Goal: Check status: Check status

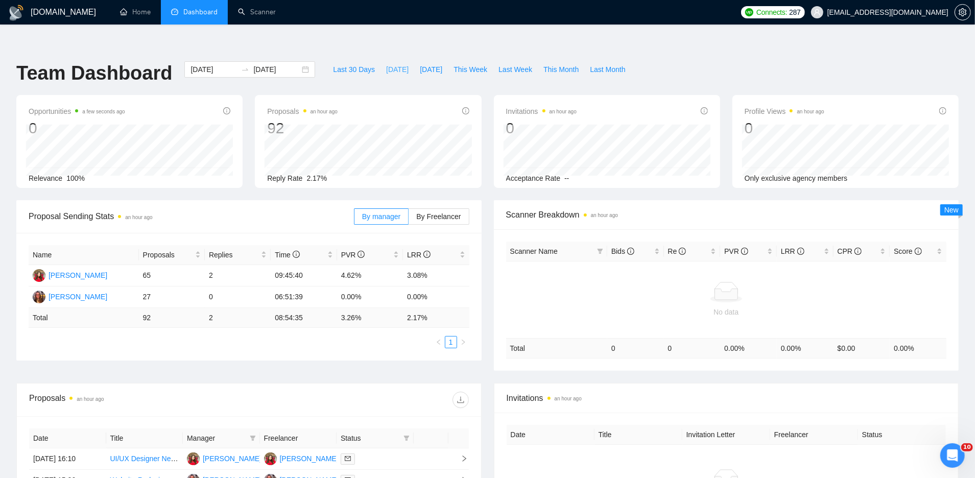
click at [389, 64] on span "[DATE]" at bounding box center [397, 69] width 22 height 11
type input "2025-09-04"
type input "[DATE]"
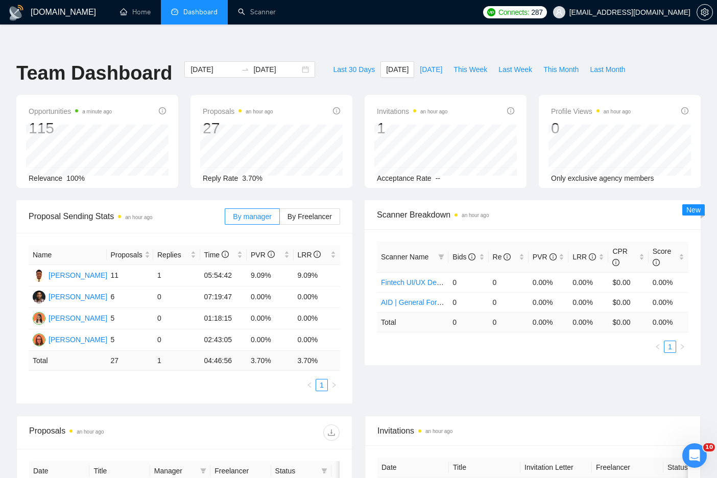
click at [197, 11] on span "Dashboard" at bounding box center [200, 12] width 34 height 9
